Goal: Complete application form: Complete application form

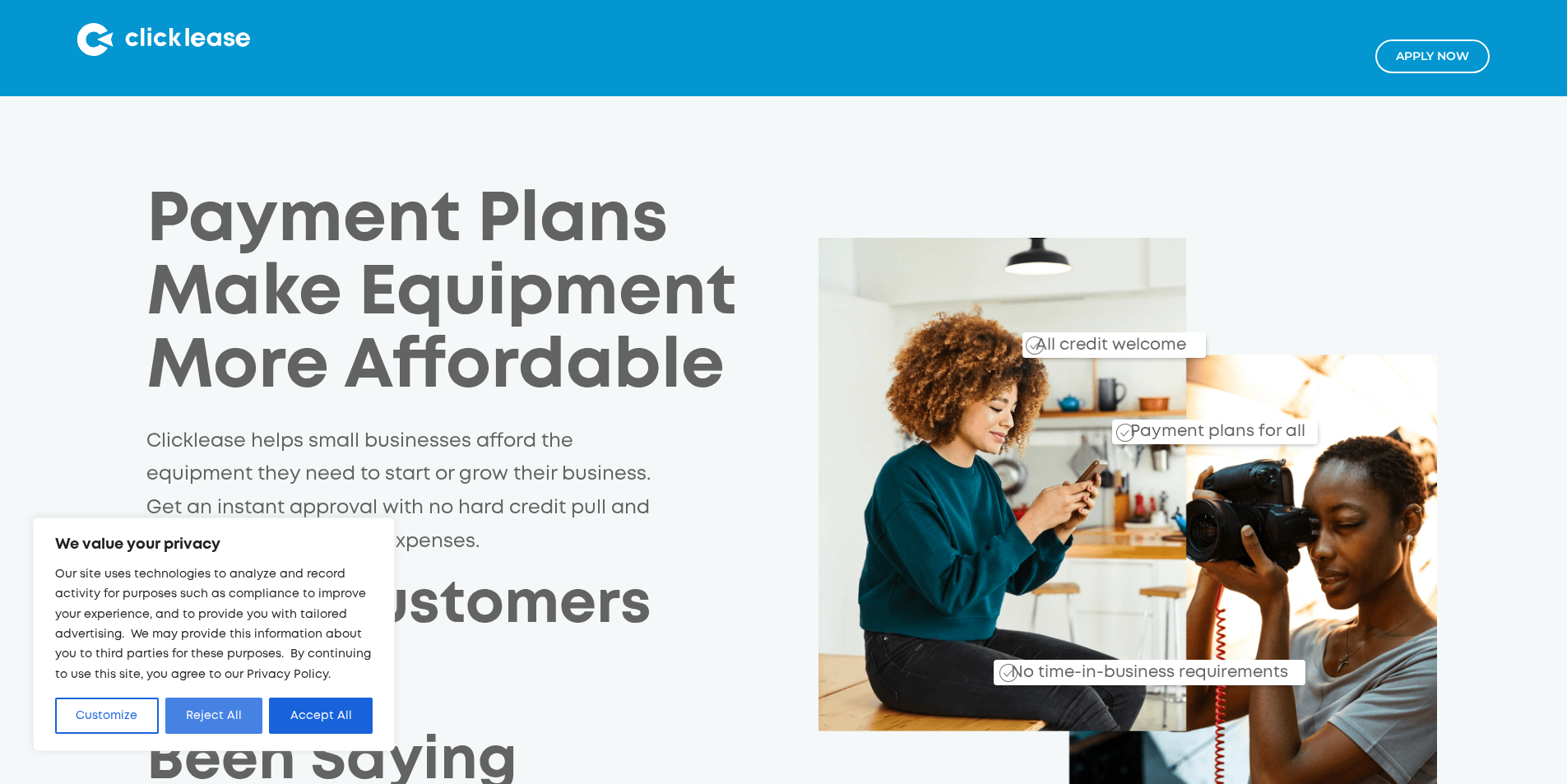
click at [235, 710] on button "Reject All" at bounding box center [214, 715] width 98 height 36
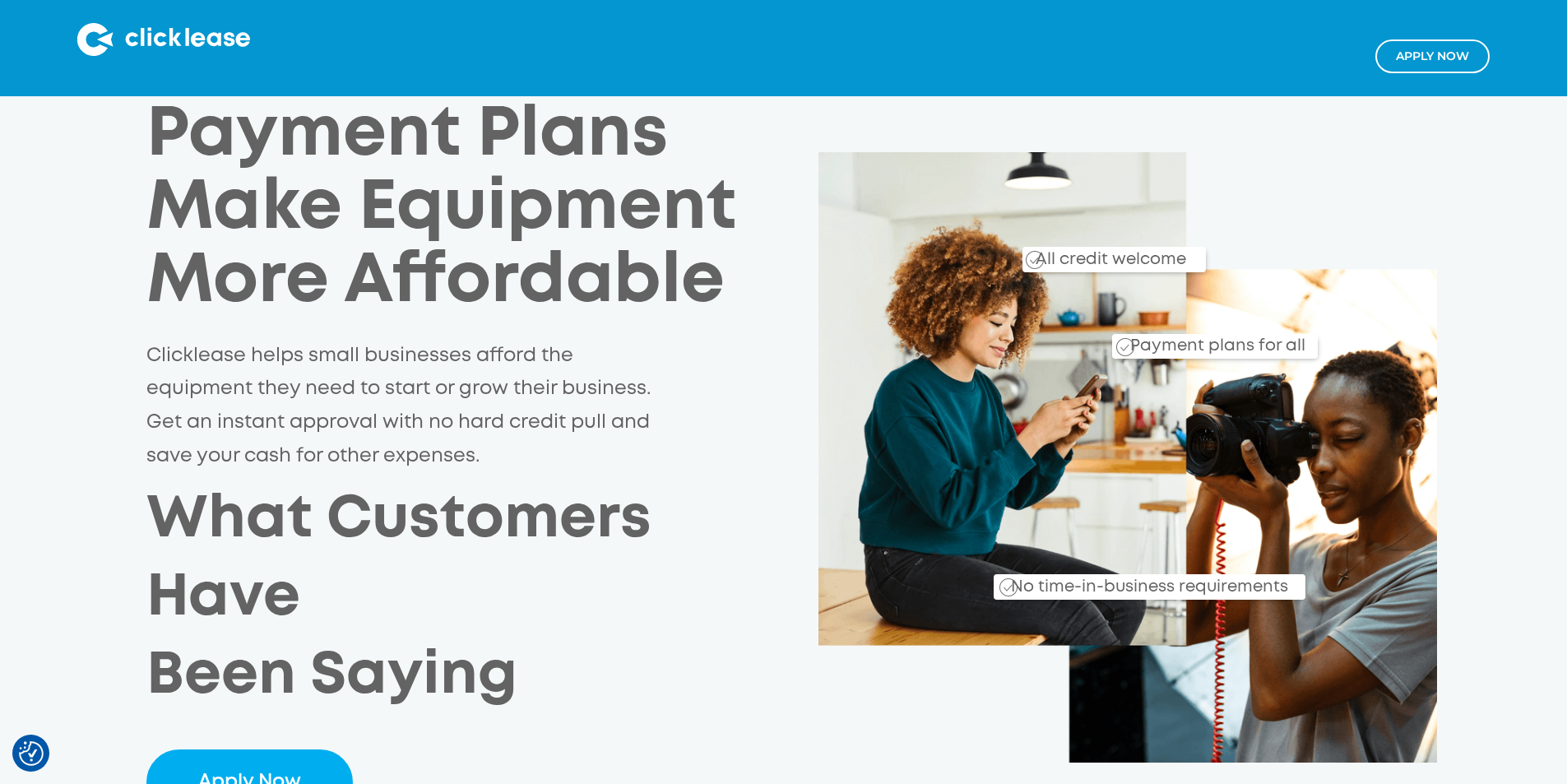
scroll to position [82, 0]
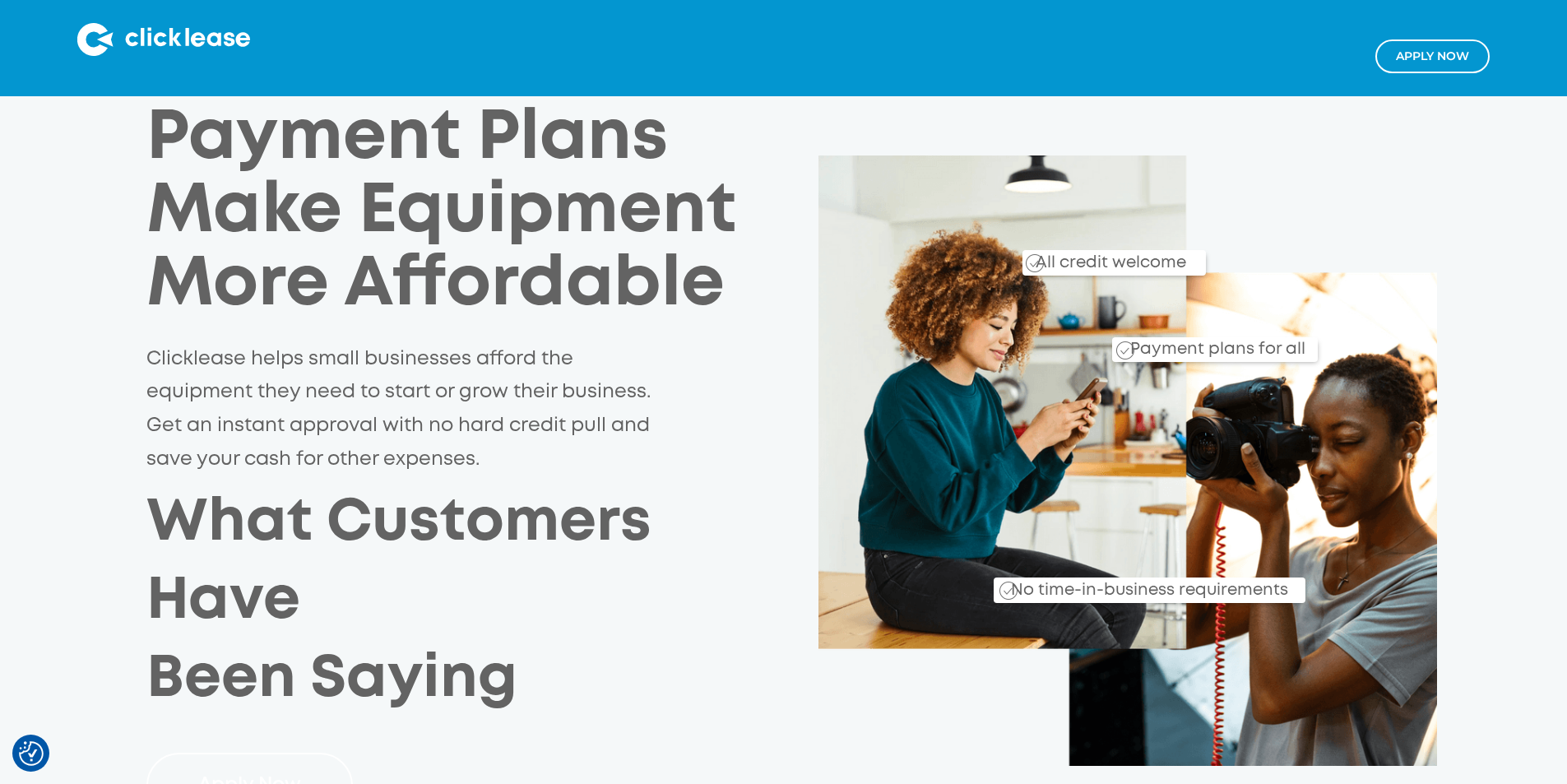
click at [205, 753] on link "Apply Now" at bounding box center [249, 786] width 206 height 66
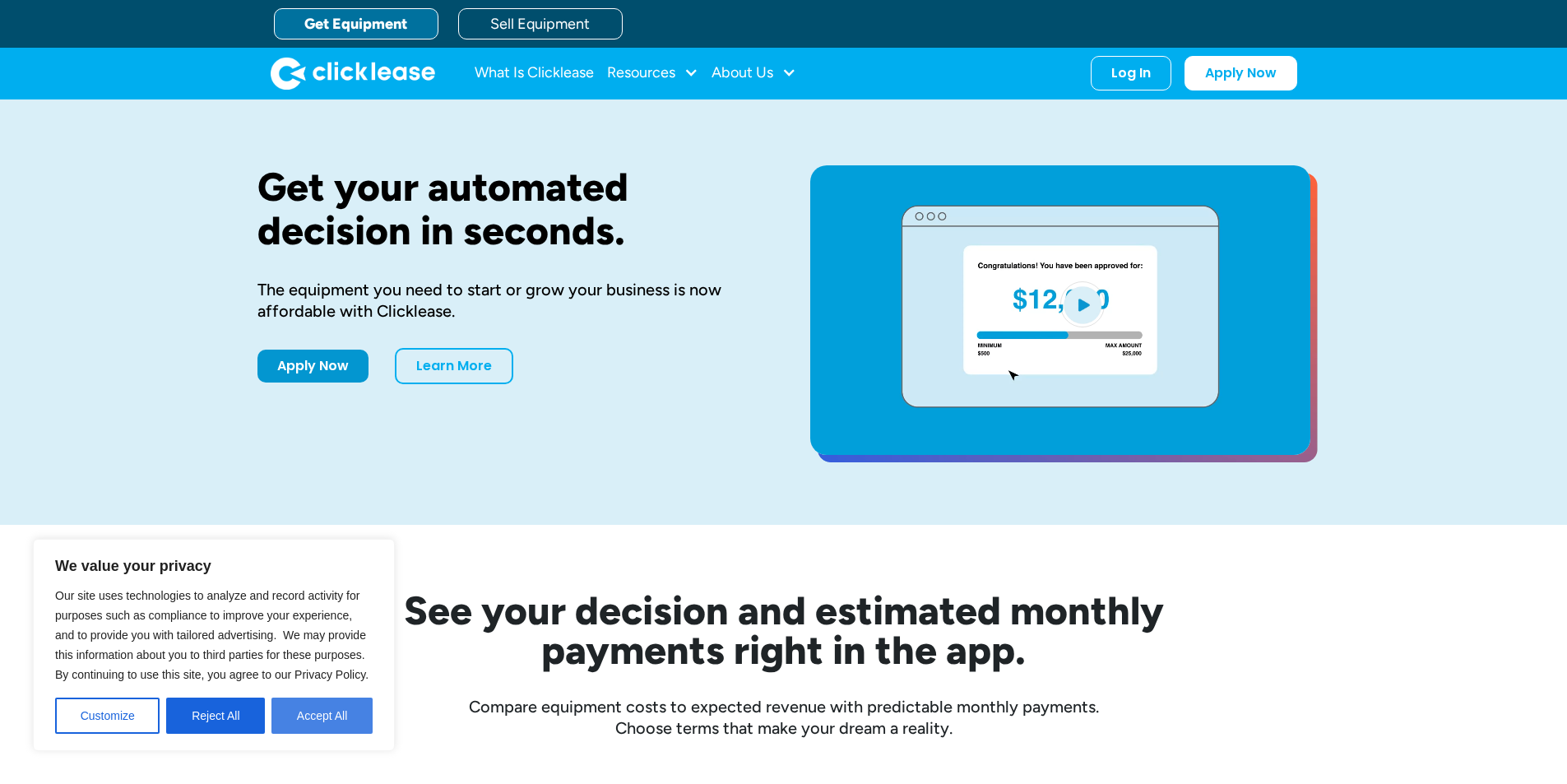
click at [309, 724] on button "Accept All" at bounding box center [322, 715] width 101 height 36
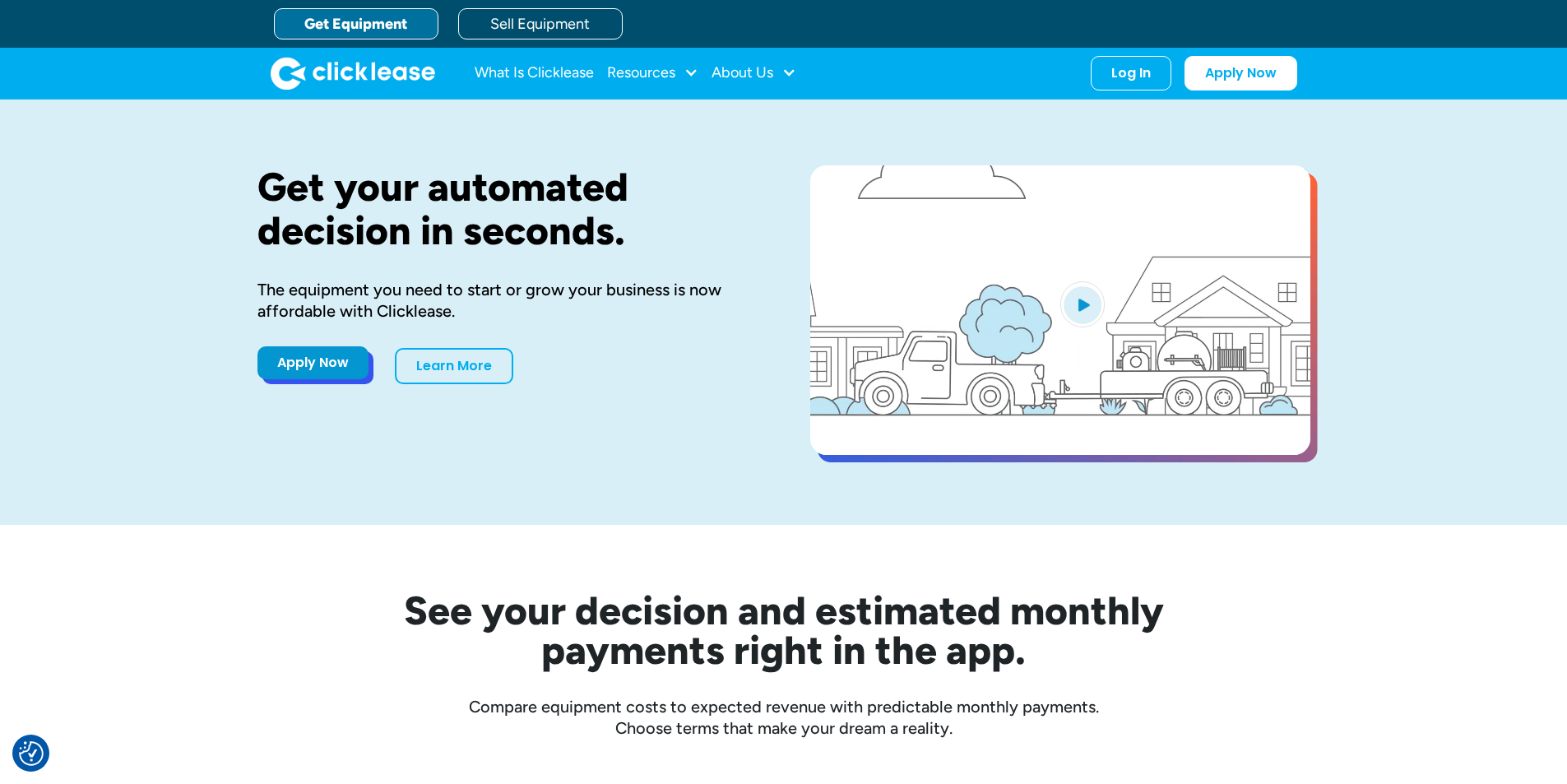
click at [330, 361] on link "Apply Now" at bounding box center [312, 363] width 111 height 33
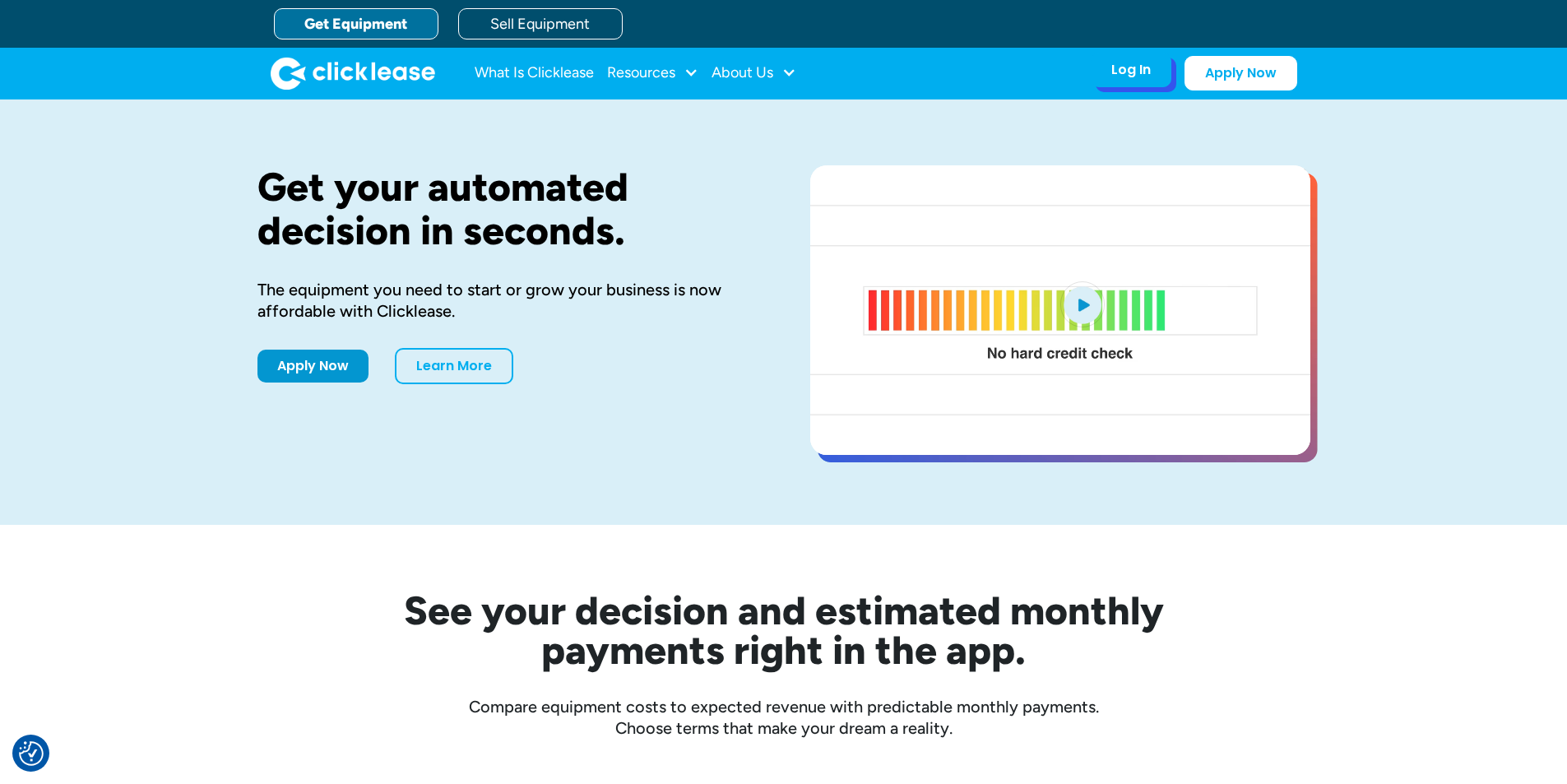
click at [1140, 72] on div "Log In" at bounding box center [1131, 70] width 39 height 17
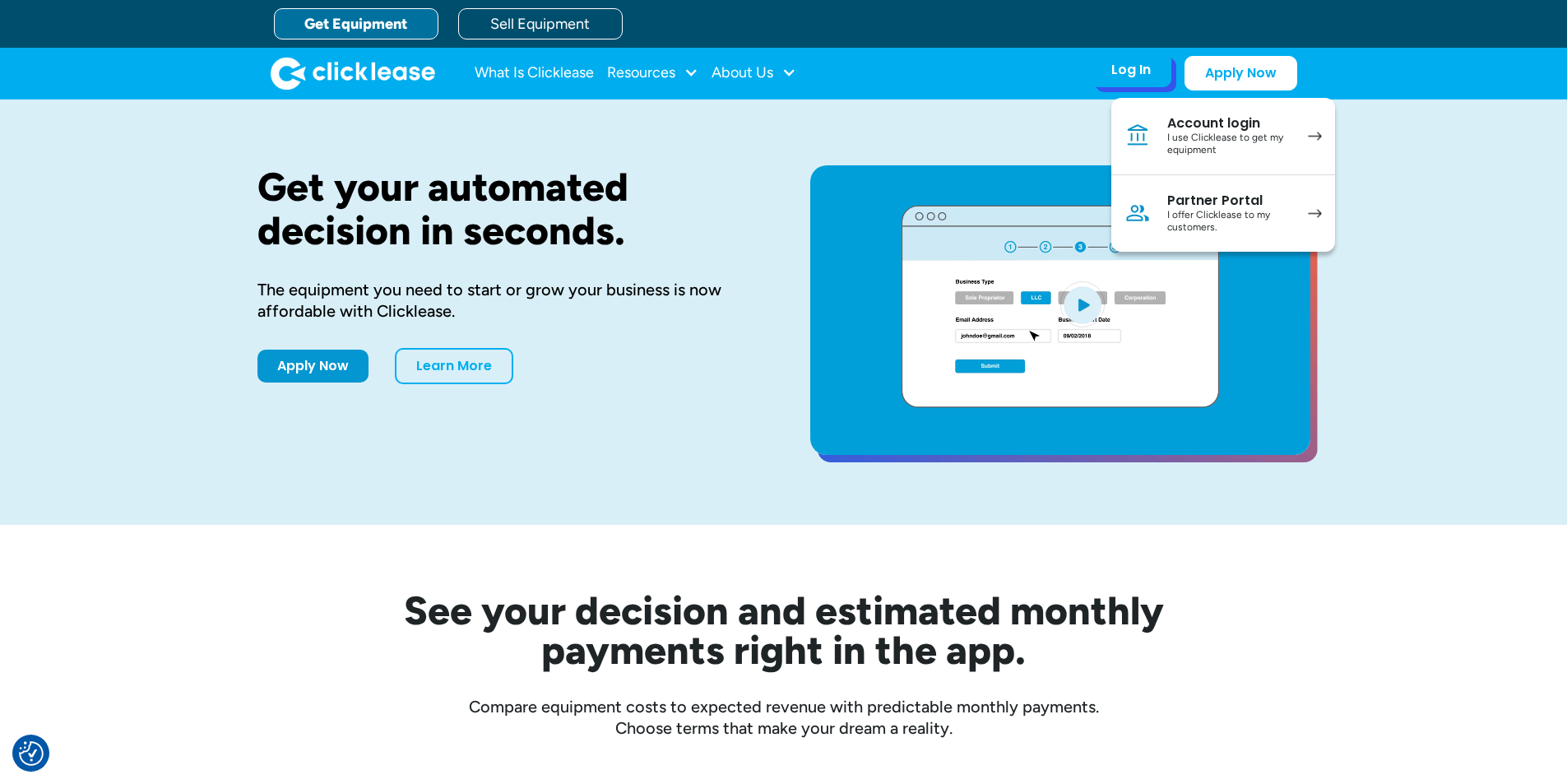
click at [1218, 132] on div "I use Clicklease to get my equipment" at bounding box center [1229, 144] width 124 height 25
